Goal: Submit feedback/report problem

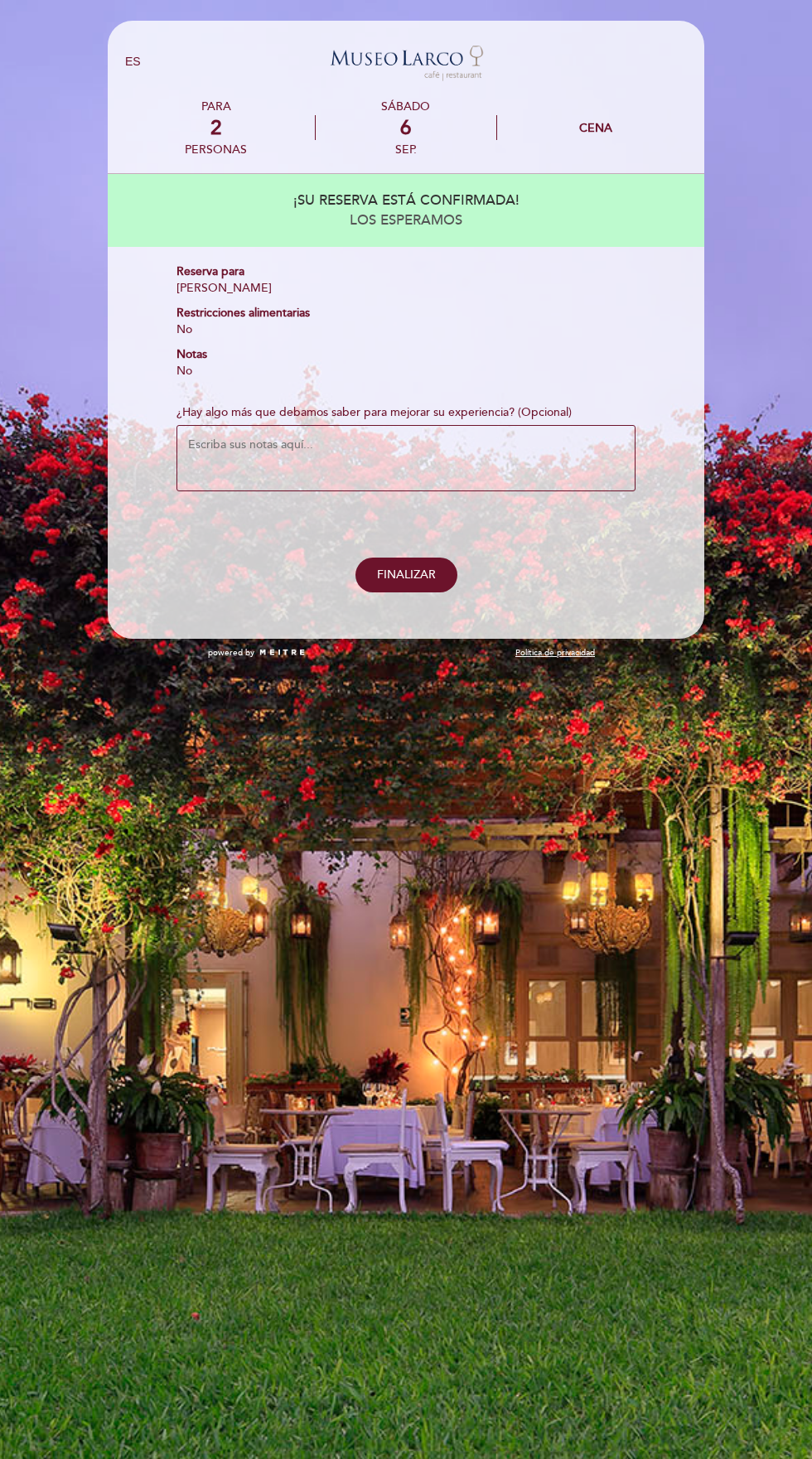
select select "es"
click at [390, 451] on textarea "¿Hay algo más que debamos saber para mejorar su experiencia? (Opcional)" at bounding box center [406, 458] width 459 height 66
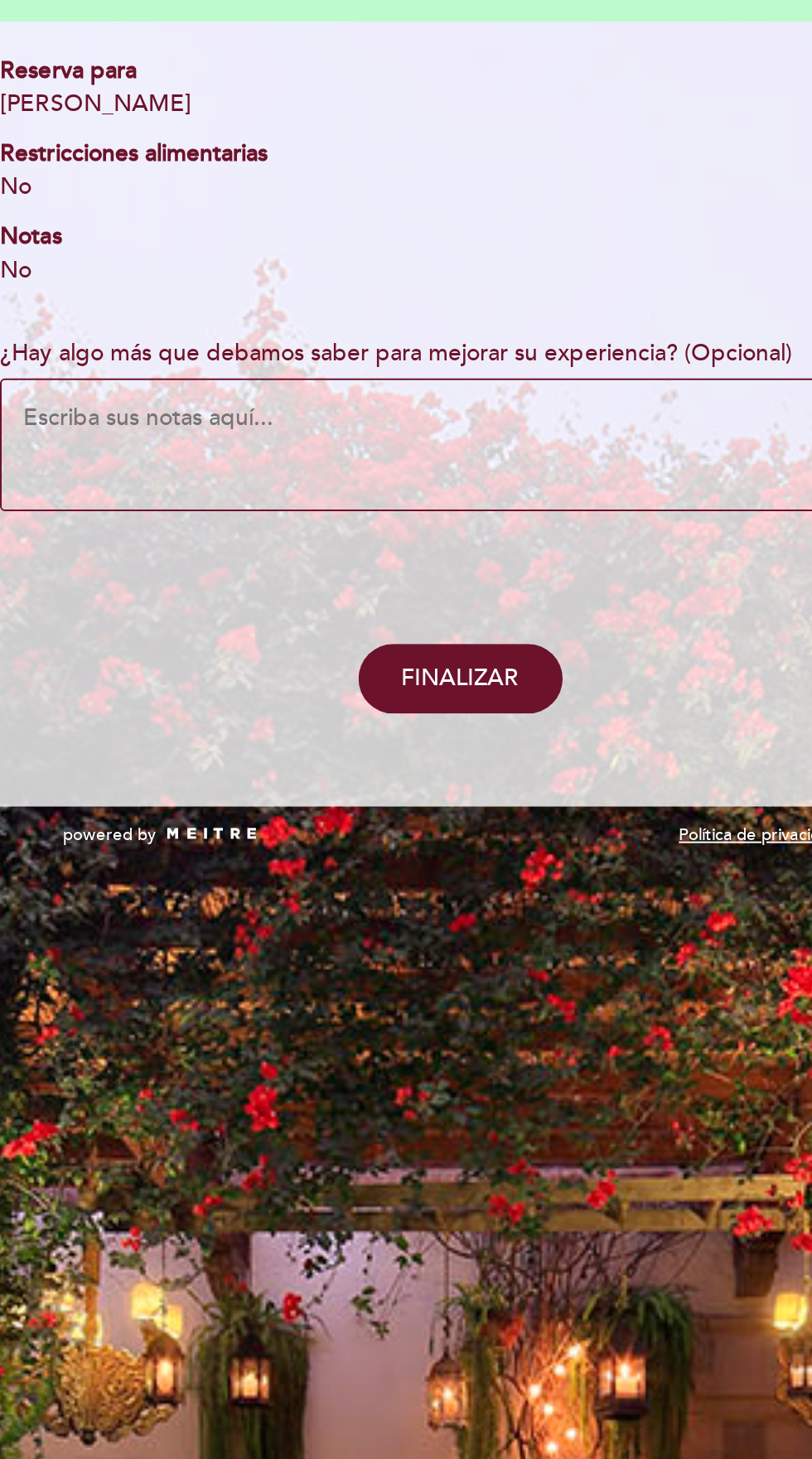
paste textarea "-Considerar el segundo piso, zona terraza. -Cunplimos nuestro primer año de ani…"
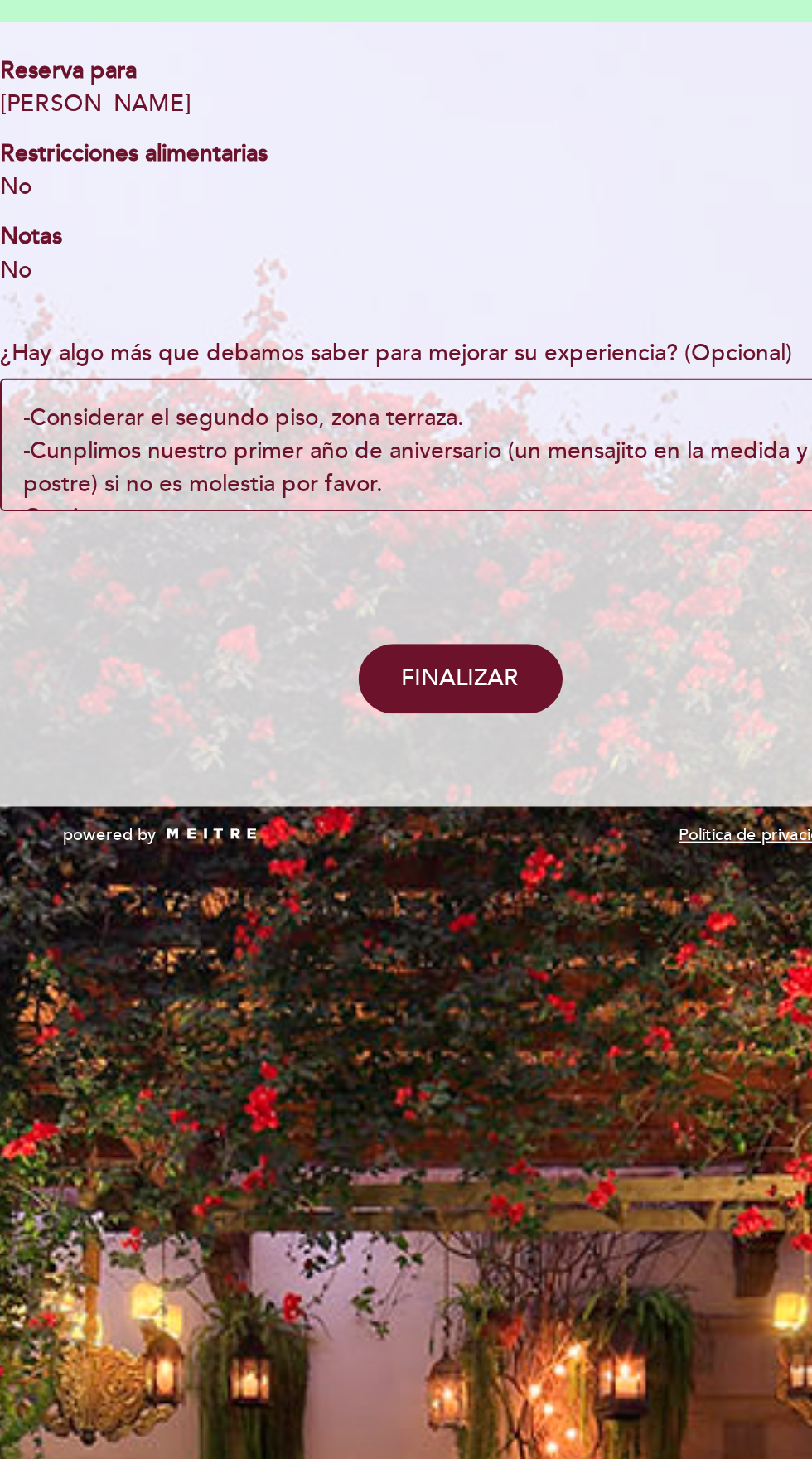
scroll to position [11, 0]
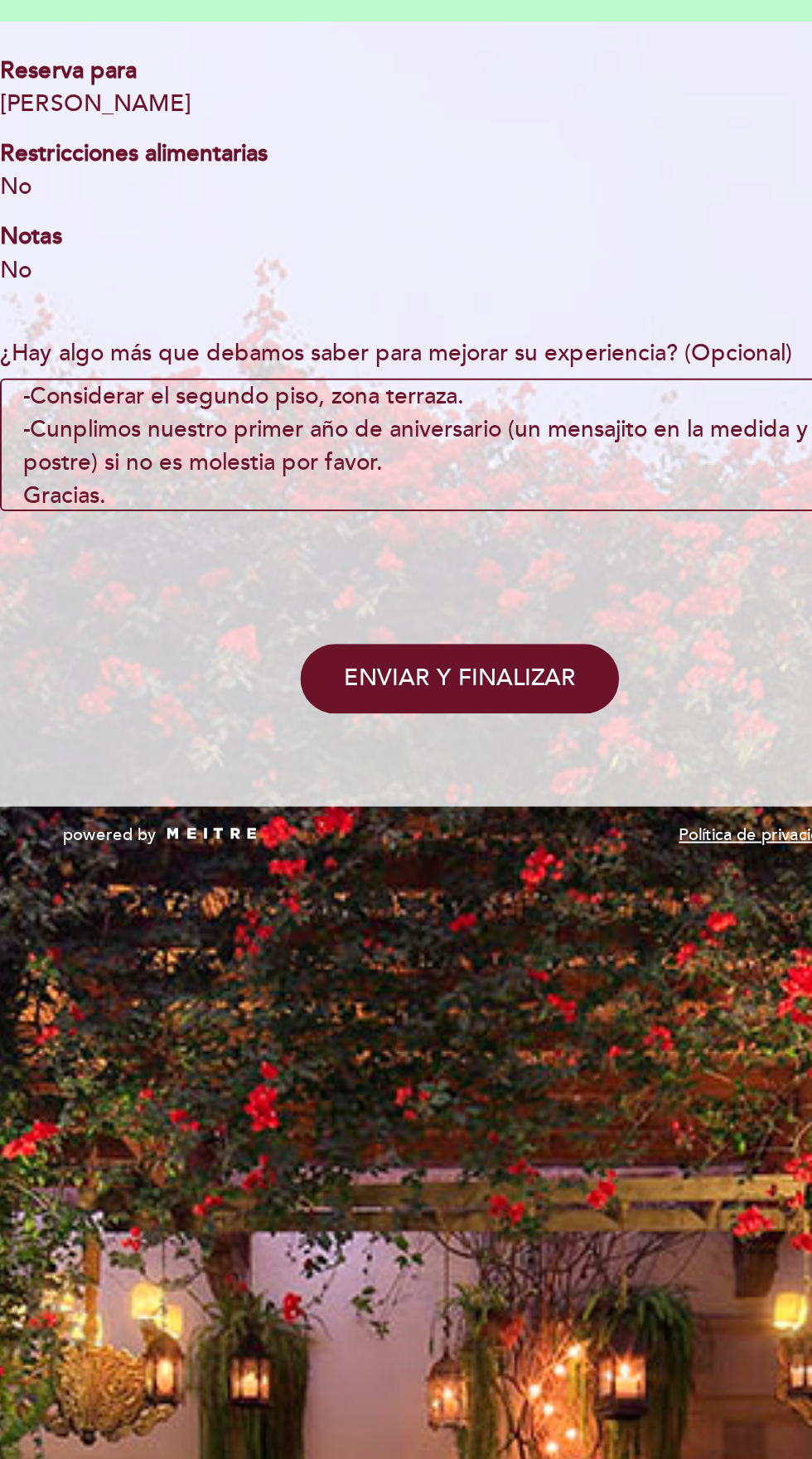
type textarea "-Considerar el segundo piso, zona terraza. -Cunplimos nuestro primer año de ani…"
click at [413, 574] on span "ENVIAR Y FINALIZAR" at bounding box center [406, 575] width 116 height 14
click at [406, 577] on span "ENVIAR Y FINALIZAR" at bounding box center [406, 575] width 116 height 14
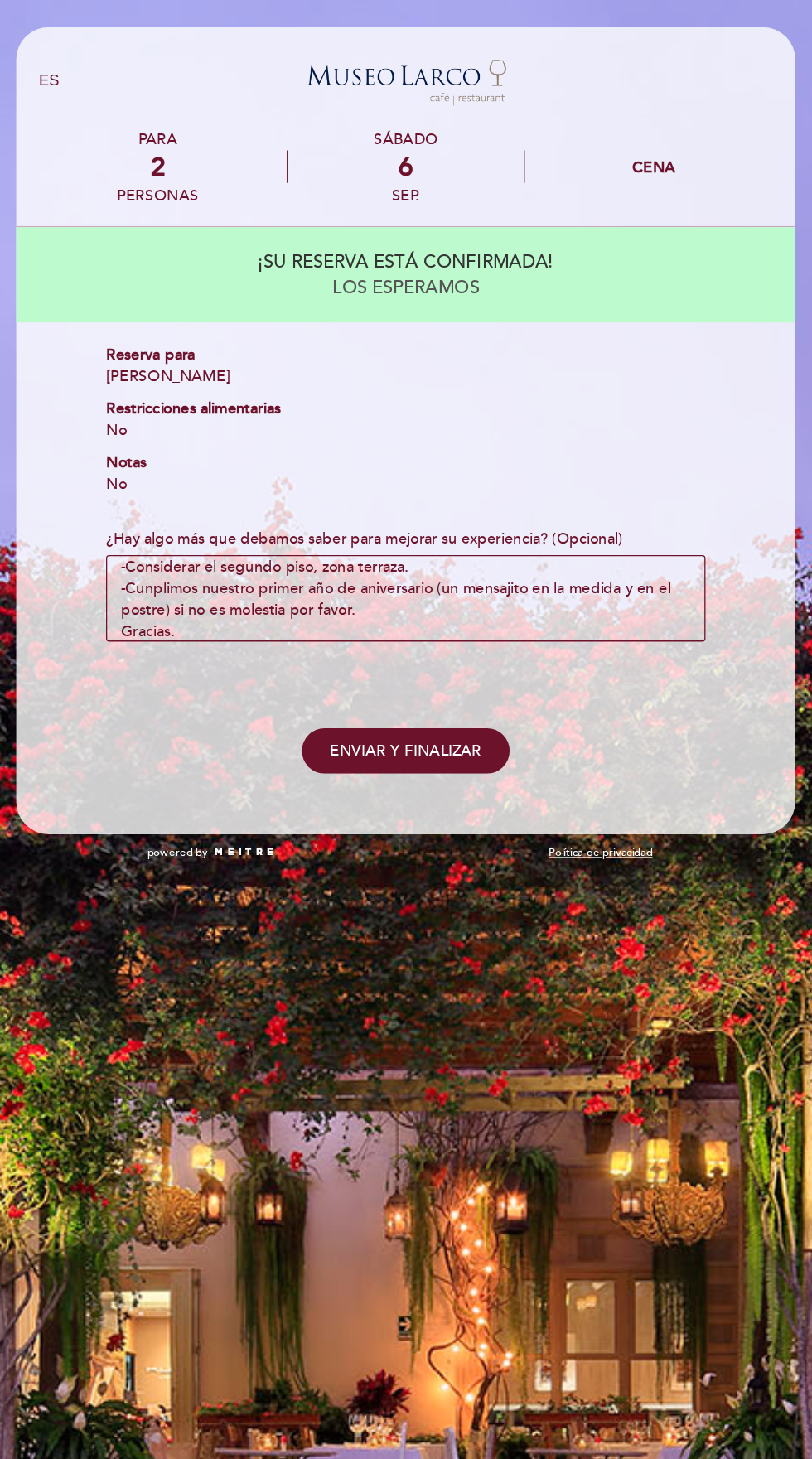
click at [417, 569] on span "ENVIAR Y FINALIZAR" at bounding box center [406, 575] width 116 height 14
click at [423, 575] on span "ENVIAR Y FINALIZAR" at bounding box center [406, 575] width 116 height 14
click at [416, 575] on span "ENVIAR Y FINALIZAR" at bounding box center [406, 575] width 116 height 14
click at [438, 581] on span "ENVIAR Y FINALIZAR" at bounding box center [406, 575] width 116 height 14
click at [413, 575] on span "ENVIAR Y FINALIZAR" at bounding box center [406, 575] width 116 height 14
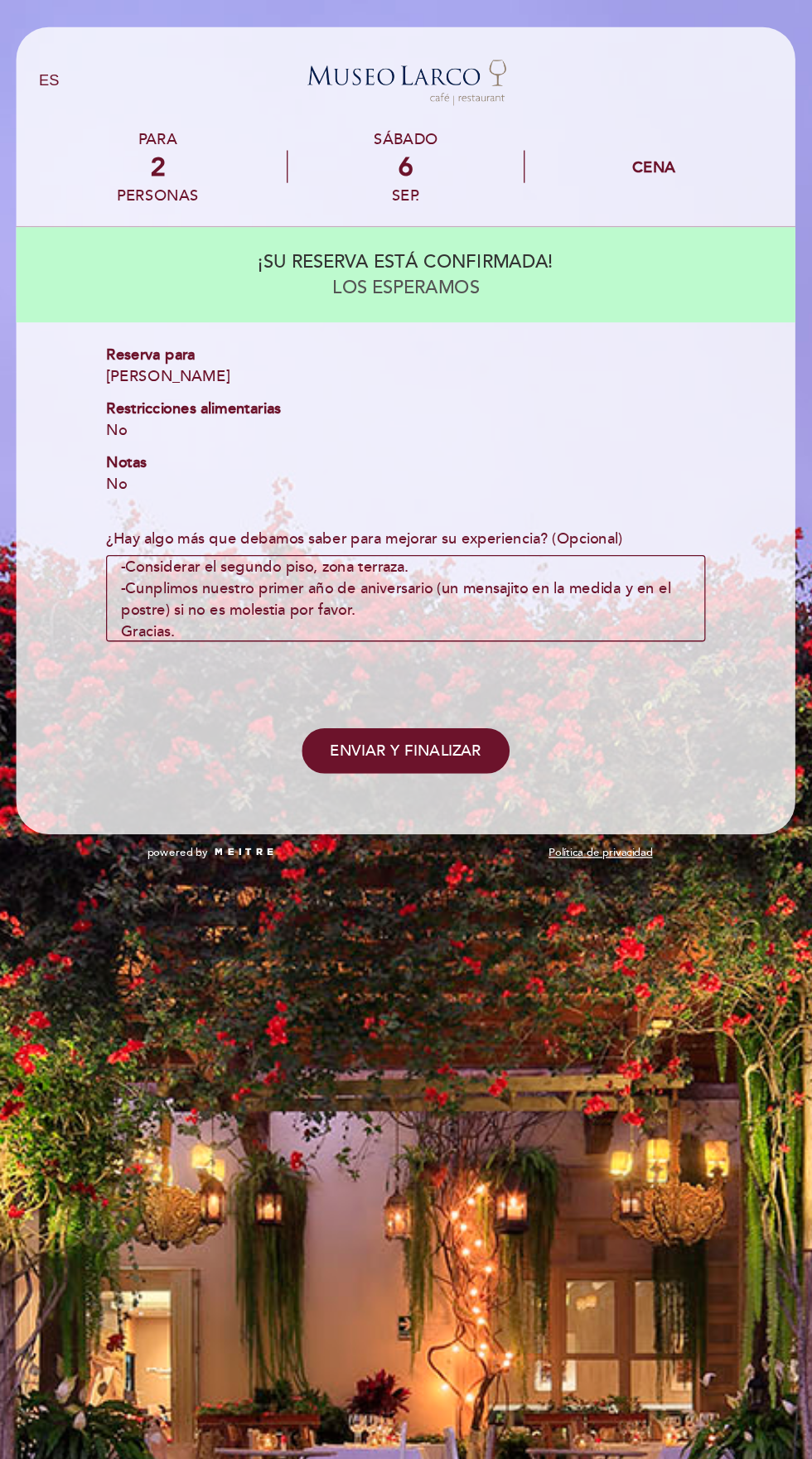
click at [433, 574] on span "ENVIAR Y FINALIZAR" at bounding box center [406, 575] width 116 height 14
click at [434, 574] on span "ENVIAR Y FINALIZAR" at bounding box center [406, 575] width 116 height 14
click at [444, 575] on span "ENVIAR Y FINALIZAR" at bounding box center [406, 575] width 116 height 14
click at [438, 579] on span "ENVIAR Y FINALIZAR" at bounding box center [406, 575] width 116 height 14
click at [430, 579] on span "ENVIAR Y FINALIZAR" at bounding box center [406, 575] width 116 height 14
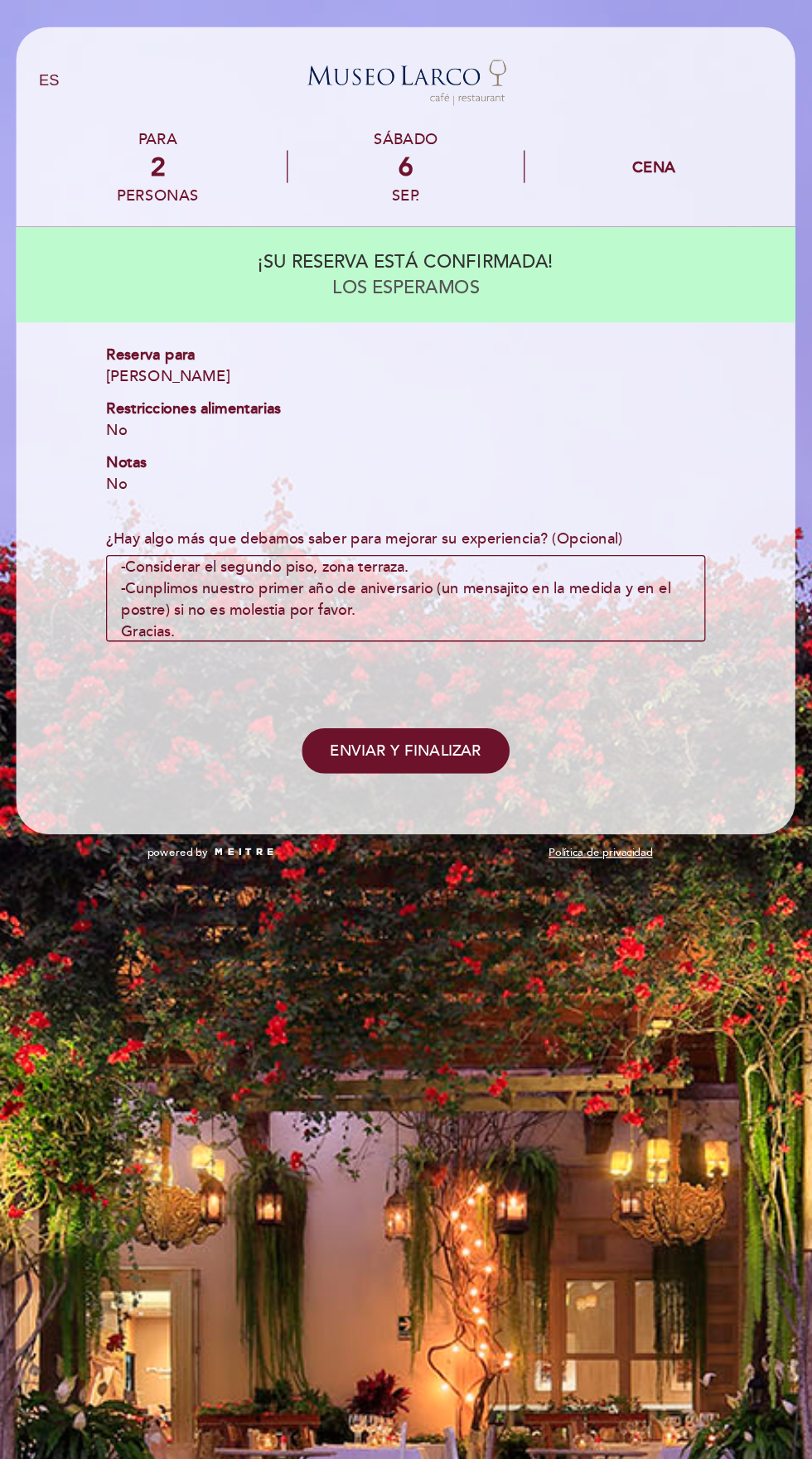
click at [441, 575] on span "ENVIAR Y FINALIZAR" at bounding box center [406, 575] width 116 height 14
click at [442, 574] on span "ENVIAR Y FINALIZAR" at bounding box center [406, 575] width 116 height 14
click at [441, 574] on span "ENVIAR Y FINALIZAR" at bounding box center [406, 575] width 116 height 14
click at [433, 575] on span "ENVIAR Y FINALIZAR" at bounding box center [406, 575] width 116 height 14
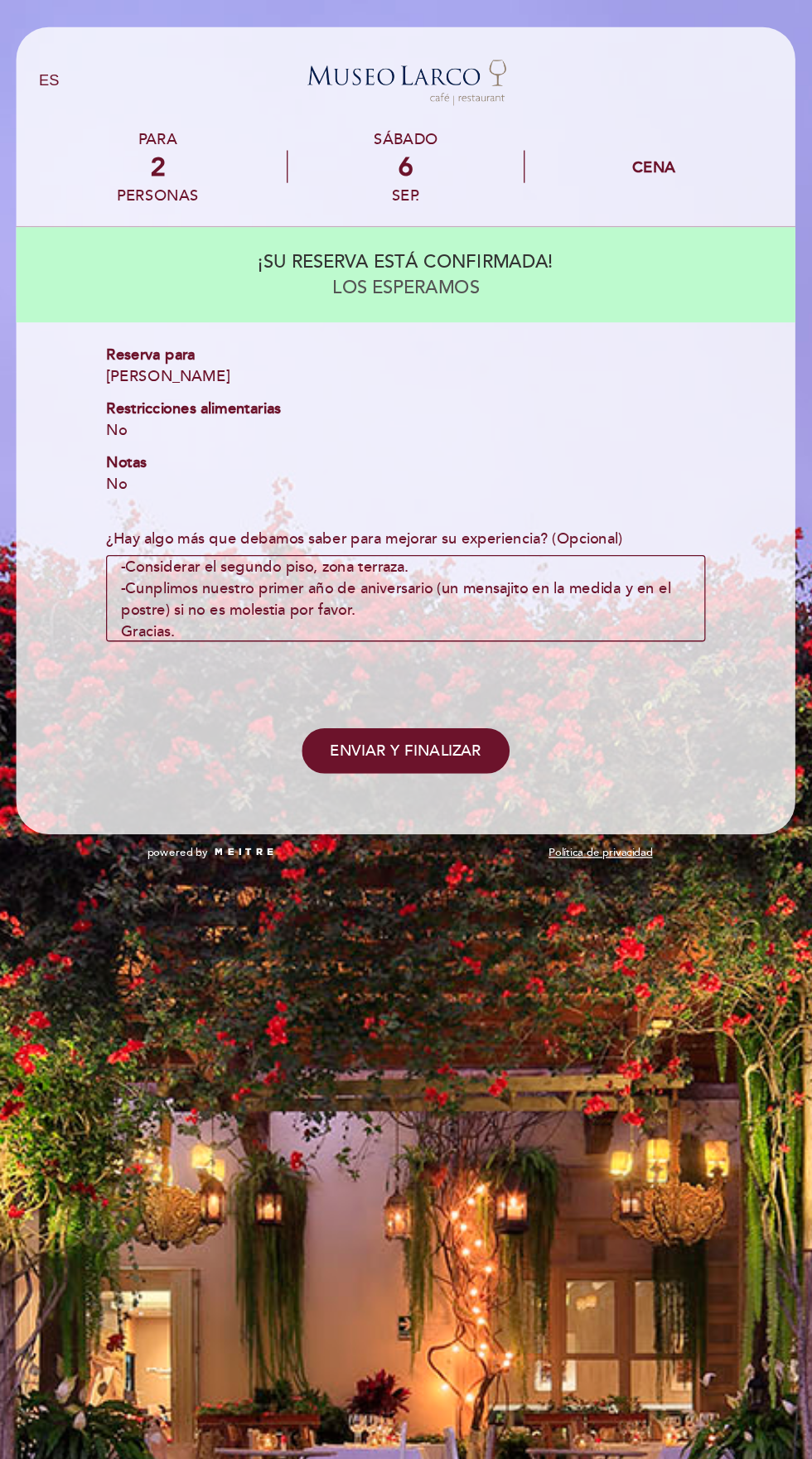
click at [433, 575] on span "ENVIAR Y FINALIZAR" at bounding box center [406, 575] width 116 height 14
click at [441, 569] on span "ENVIAR Y FINALIZAR" at bounding box center [406, 575] width 116 height 14
click at [421, 575] on span "ENVIAR Y FINALIZAR" at bounding box center [406, 575] width 116 height 14
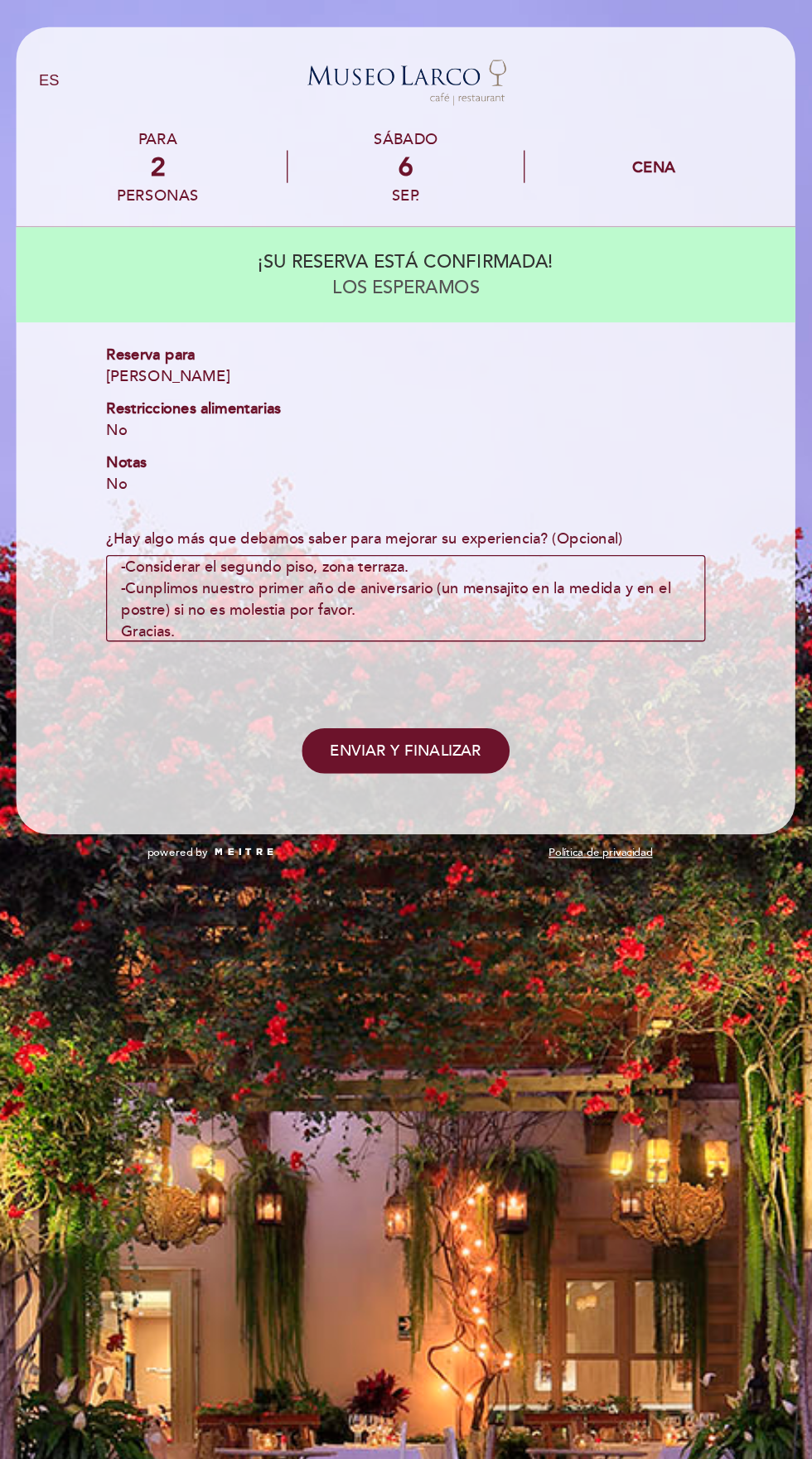
click at [421, 576] on span "ENVIAR Y FINALIZAR" at bounding box center [406, 575] width 116 height 14
click at [429, 572] on span "ENVIAR Y FINALIZAR" at bounding box center [406, 575] width 116 height 14
click at [430, 572] on span "ENVIAR Y FINALIZAR" at bounding box center [406, 575] width 116 height 14
click at [431, 572] on span "ENVIAR Y FINALIZAR" at bounding box center [406, 575] width 116 height 14
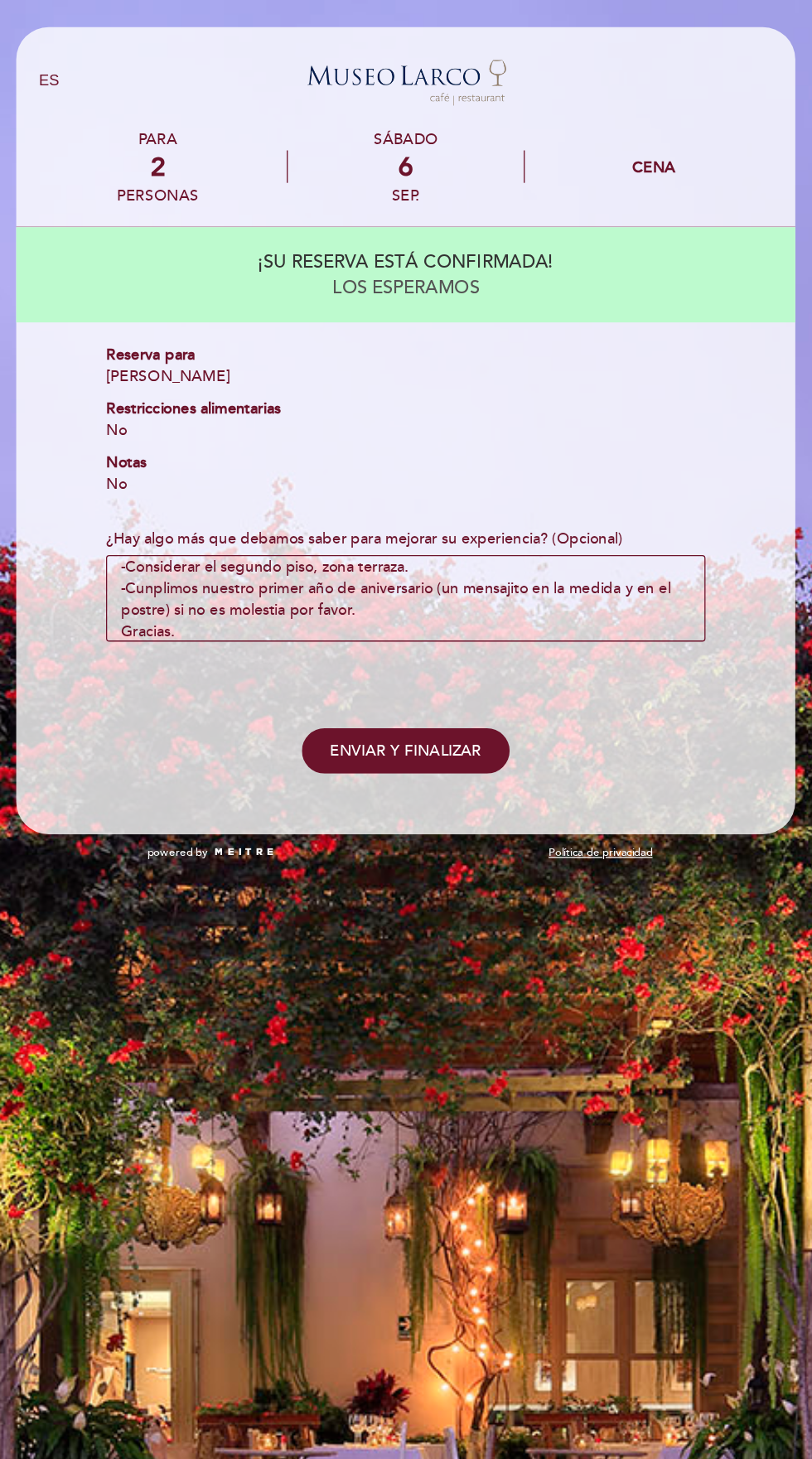
click at [435, 577] on span "ENVIAR Y FINALIZAR" at bounding box center [406, 575] width 116 height 14
click at [436, 577] on span "ENVIAR Y FINALIZAR" at bounding box center [406, 575] width 116 height 14
click at [435, 576] on span "ENVIAR Y FINALIZAR" at bounding box center [406, 575] width 116 height 14
click at [439, 569] on span "ENVIAR Y FINALIZAR" at bounding box center [406, 575] width 116 height 14
click at [439, 568] on span "ENVIAR Y FINALIZAR" at bounding box center [406, 575] width 116 height 14
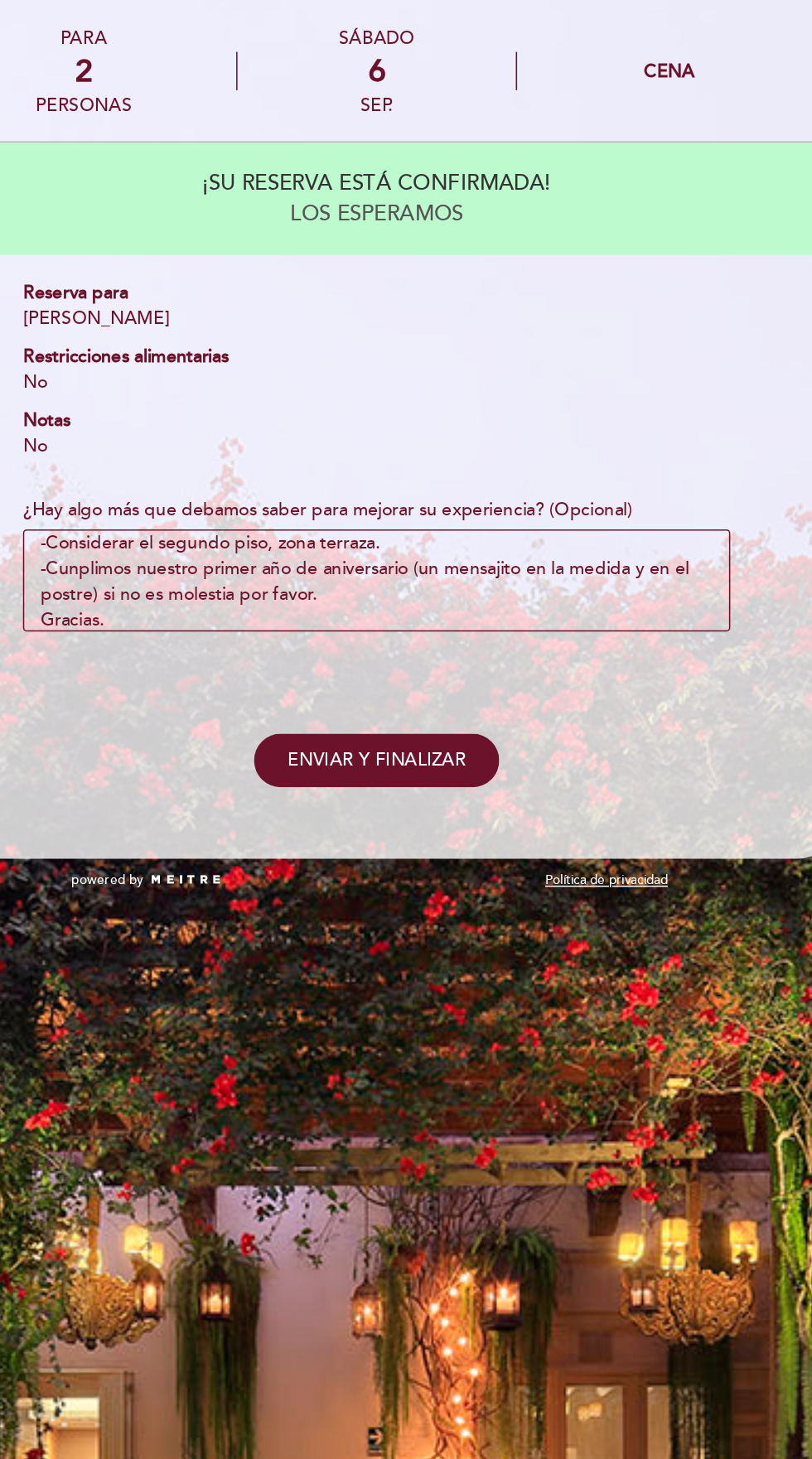
click at [447, 580] on span "ENVIAR Y FINALIZAR" at bounding box center [406, 575] width 116 height 14
click at [441, 576] on span "ENVIAR Y FINALIZAR" at bounding box center [406, 575] width 116 height 14
click at [464, 570] on button "ENVIAR Y FINALIZAR" at bounding box center [406, 575] width 159 height 34
click at [464, 571] on button "ENVIAR Y FINALIZAR" at bounding box center [406, 575] width 159 height 34
click at [439, 575] on span "ENVIAR Y FINALIZAR" at bounding box center [406, 575] width 116 height 14
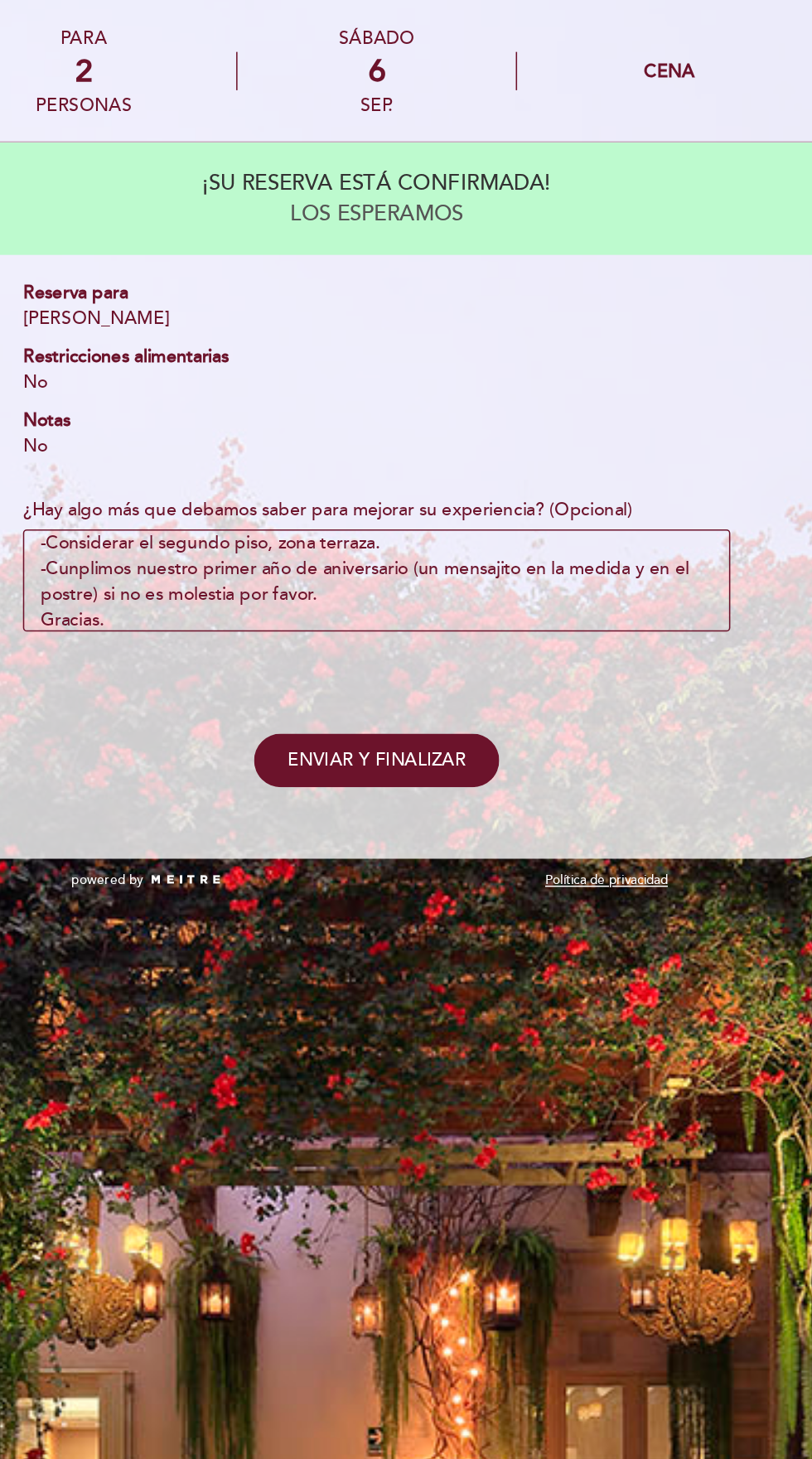
click at [439, 575] on span "ENVIAR Y FINALIZAR" at bounding box center [406, 575] width 116 height 14
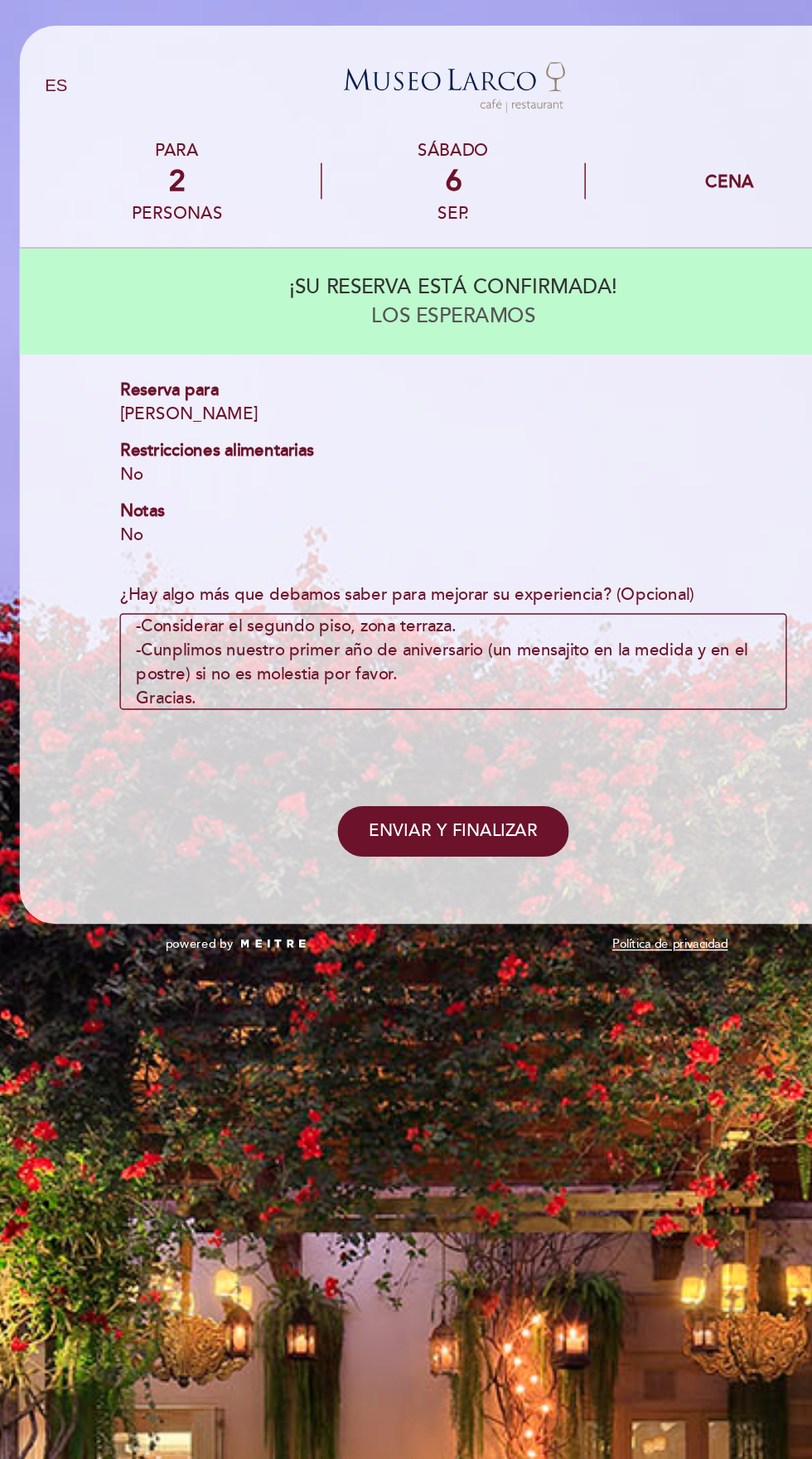
click at [410, 582] on span "ENVIAR Y FINALIZAR" at bounding box center [406, 575] width 116 height 14
click at [419, 575] on span "ENVIAR Y FINALIZAR" at bounding box center [406, 575] width 116 height 14
click at [436, 569] on span "ENVIAR Y FINALIZAR" at bounding box center [406, 575] width 116 height 14
click at [454, 559] on button "ENVIAR Y FINALIZAR" at bounding box center [406, 575] width 159 height 34
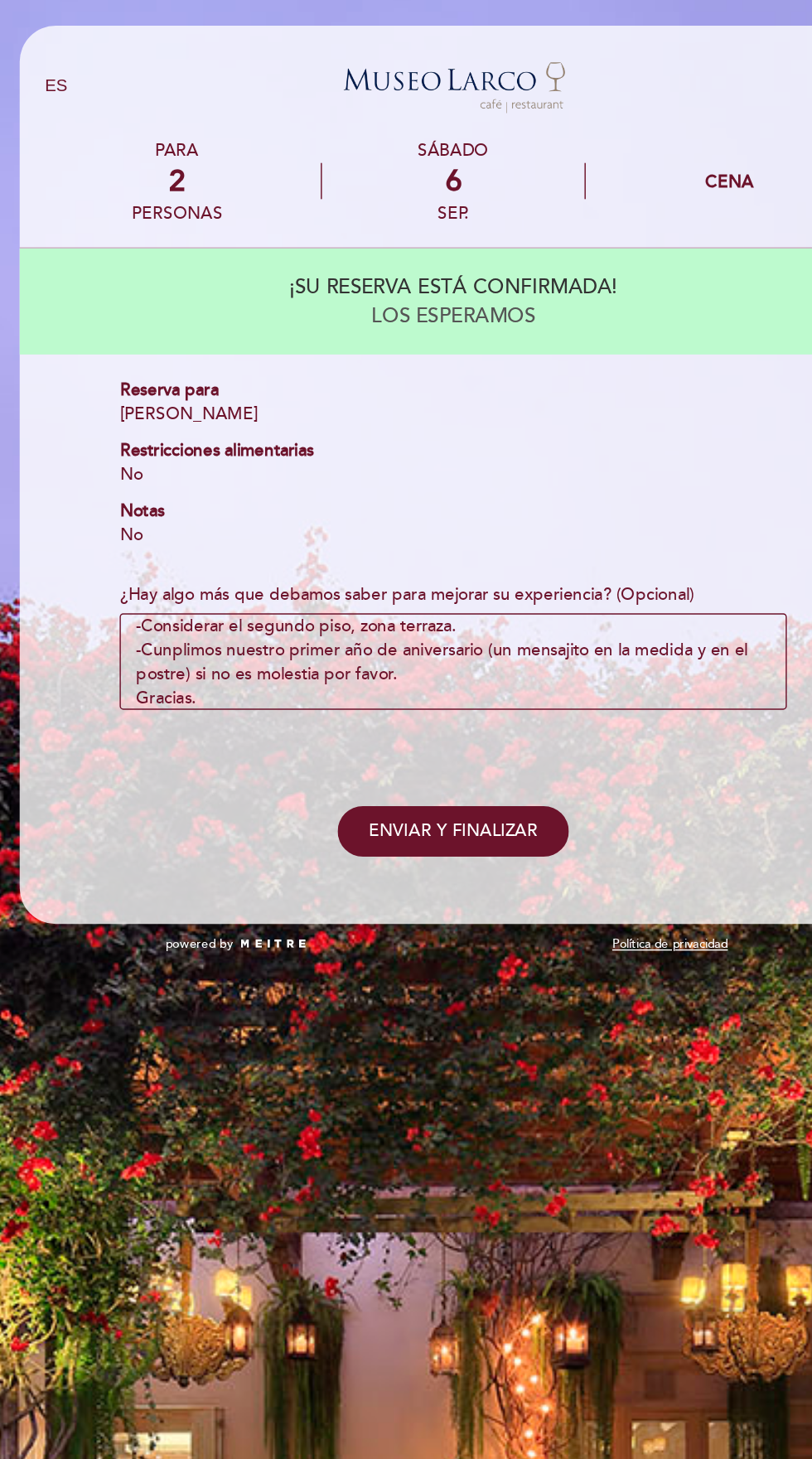
click at [454, 560] on button "ENVIAR Y FINALIZAR" at bounding box center [406, 575] width 159 height 34
click at [461, 567] on button "ENVIAR Y FINALIZAR" at bounding box center [406, 575] width 159 height 34
click at [452, 574] on span "ENVIAR Y FINALIZAR" at bounding box center [406, 575] width 116 height 14
click at [442, 580] on span "ENVIAR Y FINALIZAR" at bounding box center [406, 575] width 116 height 14
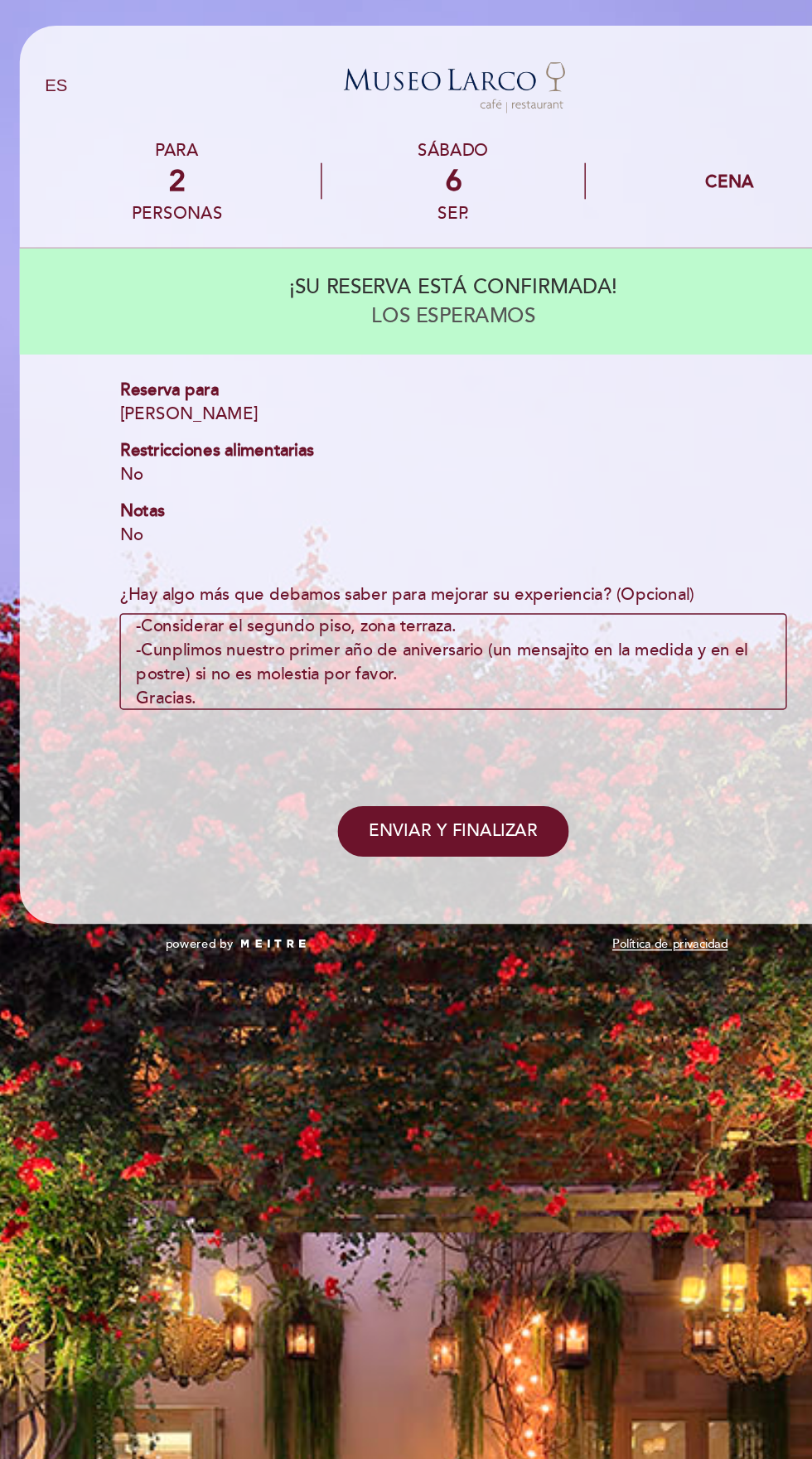
click at [442, 581] on span "ENVIAR Y FINALIZAR" at bounding box center [406, 575] width 116 height 14
click at [443, 581] on span "ENVIAR Y FINALIZAR" at bounding box center [406, 575] width 116 height 14
